Goal: Task Accomplishment & Management: Use online tool/utility

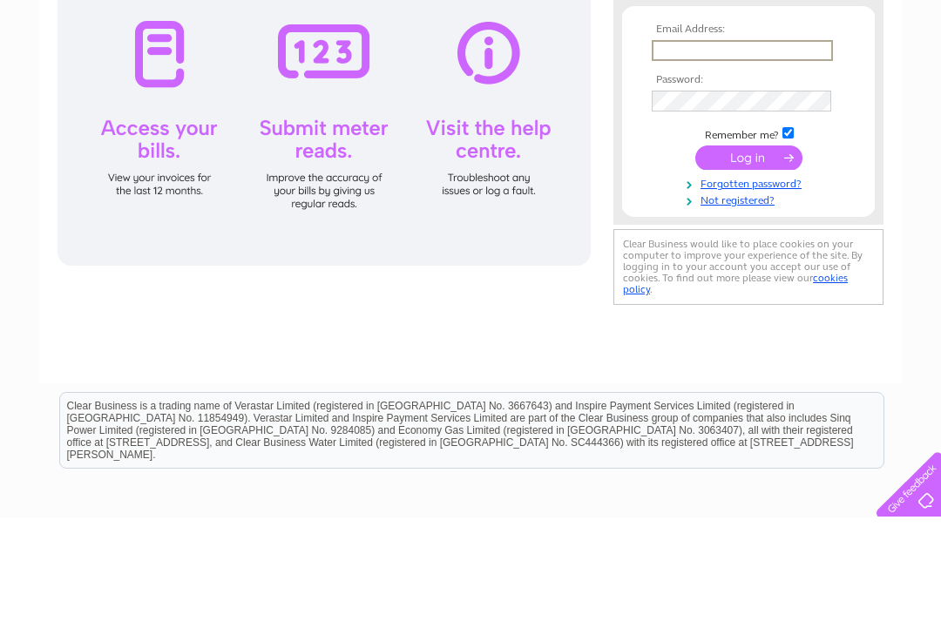
type input "info@entrenouslingerie.co.uk"
click at [748, 276] on input "submit" at bounding box center [748, 275] width 107 height 24
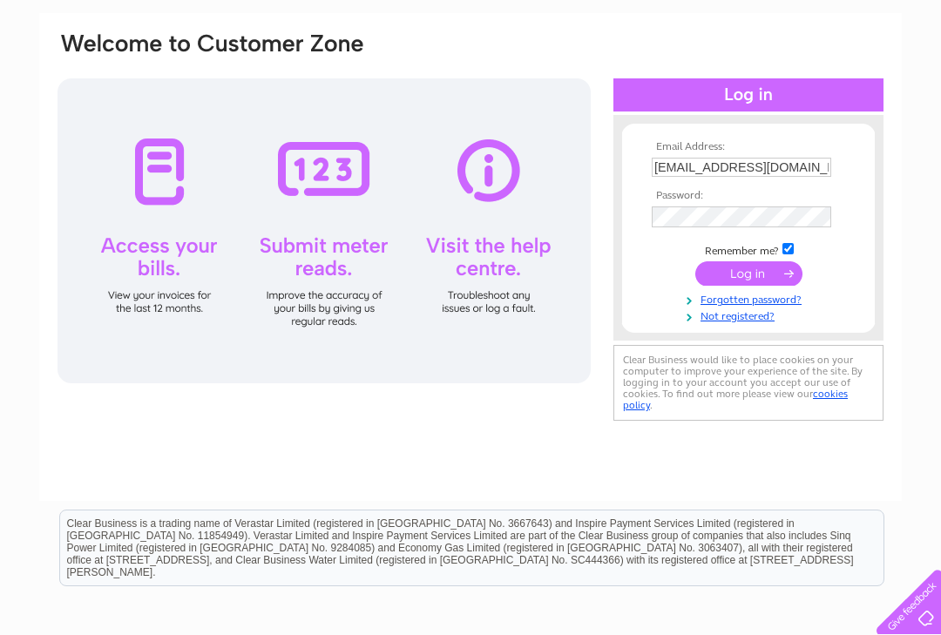
click at [754, 286] on input "submit" at bounding box center [748, 273] width 107 height 24
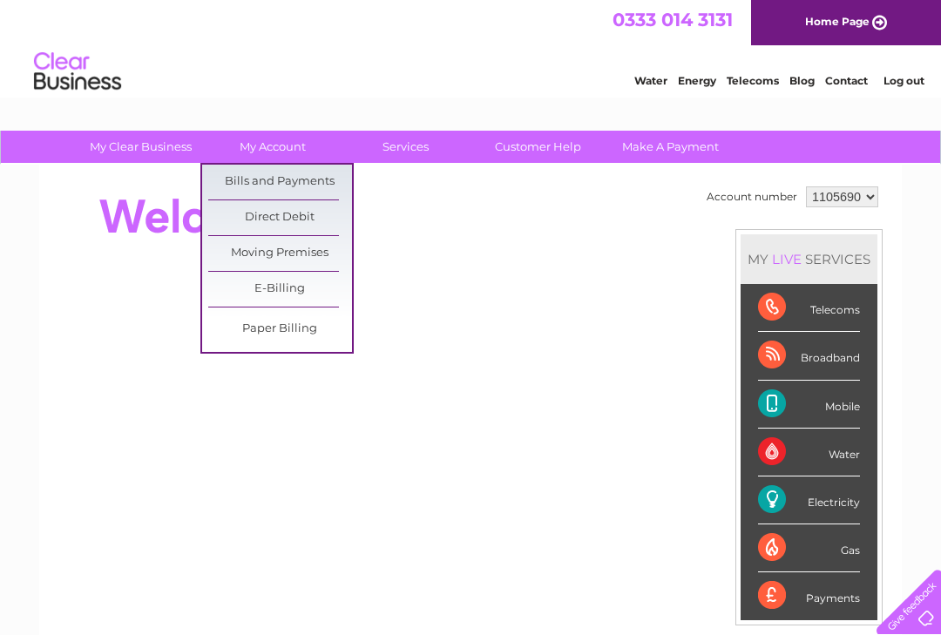
click at [472, 240] on div at bounding box center [373, 217] width 634 height 70
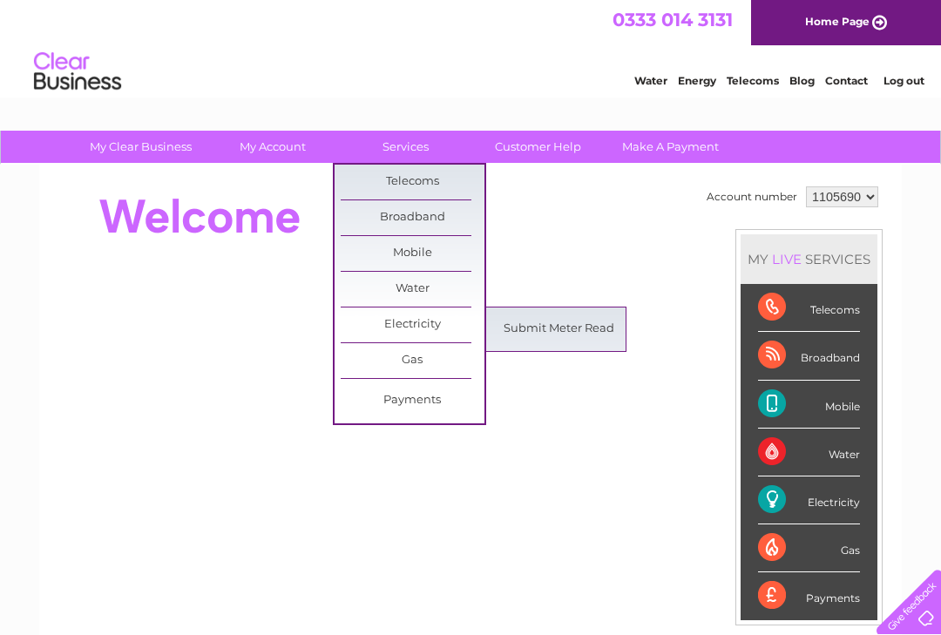
click at [558, 335] on link "Submit Meter Read" at bounding box center [559, 329] width 144 height 35
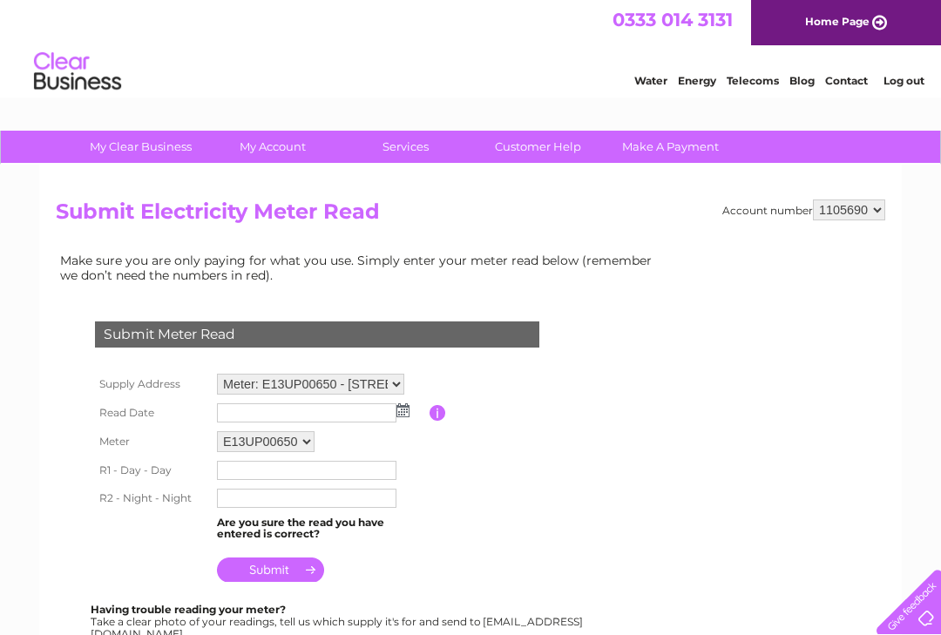
click at [407, 413] on img at bounding box center [402, 410] width 13 height 14
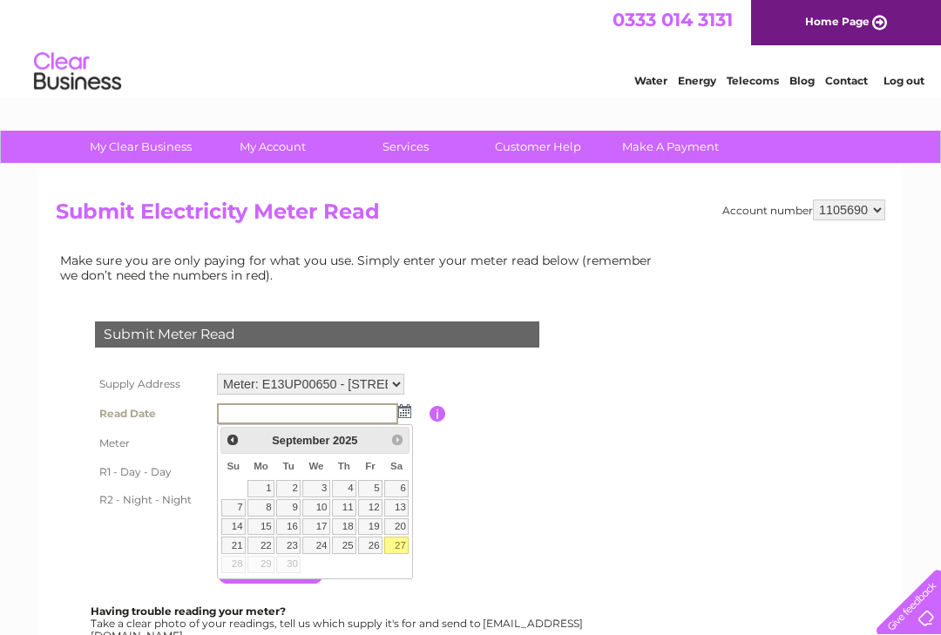
click at [398, 552] on link "27" at bounding box center [396, 545] width 24 height 17
type input "2025/09/27"
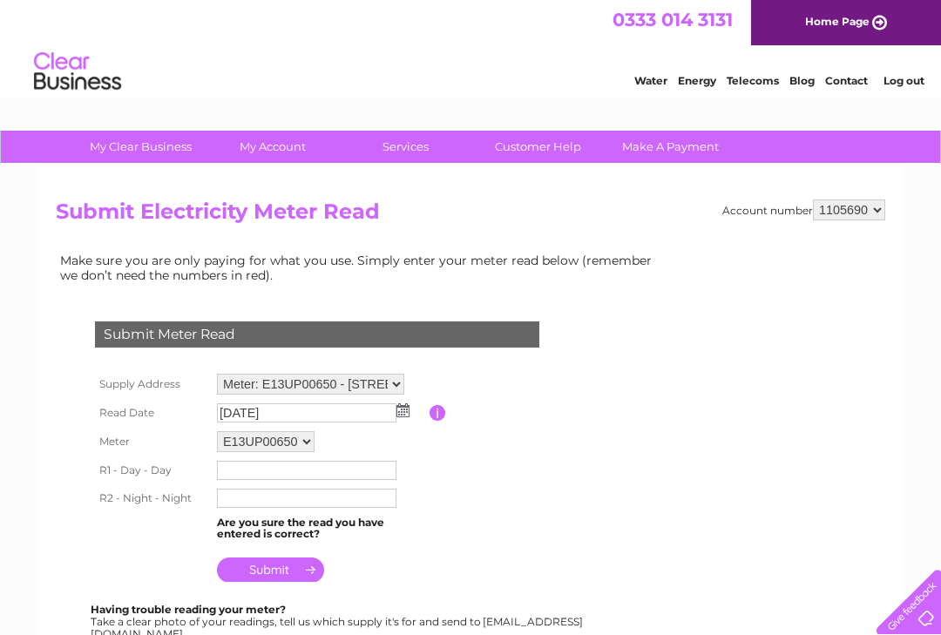
click at [241, 480] on input "text" at bounding box center [306, 470] width 179 height 19
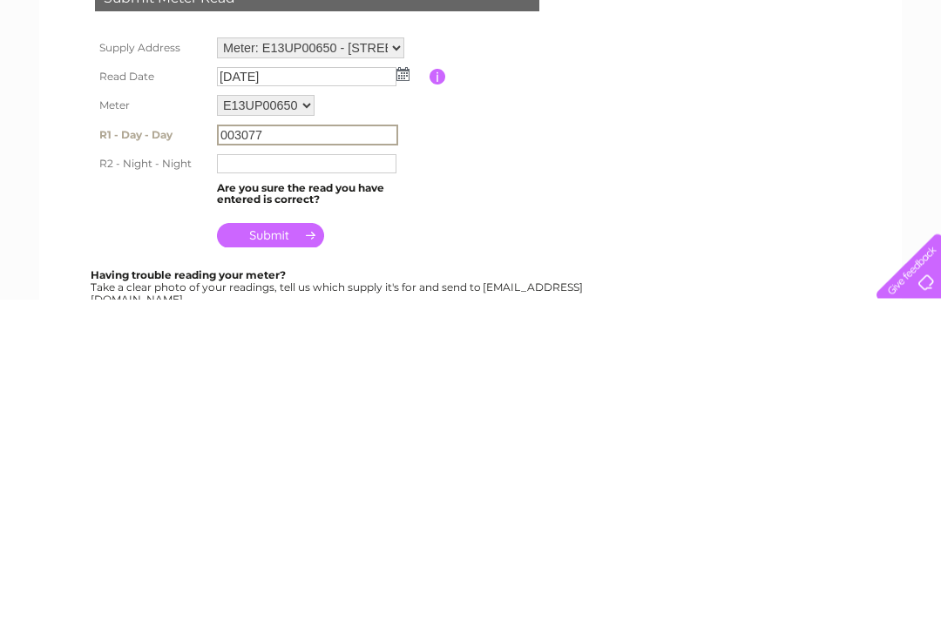
type input "003077"
click at [245, 491] on input "text" at bounding box center [306, 500] width 179 height 19
type input "041460"
click at [294, 559] on input "submit" at bounding box center [270, 571] width 107 height 24
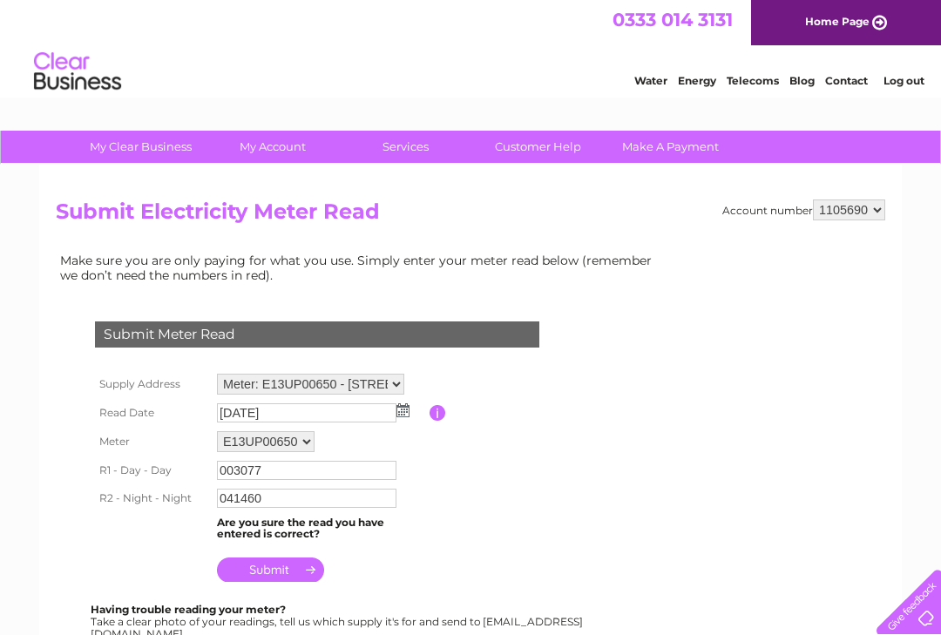
click at [908, 80] on link "Log out" at bounding box center [903, 80] width 41 height 13
